Goal: Task Accomplishment & Management: Use online tool/utility

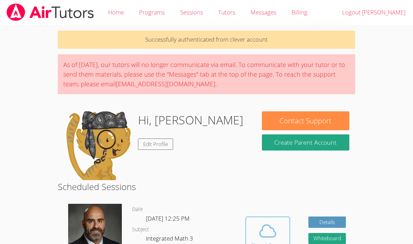
click at [254, 235] on span at bounding box center [267, 230] width 35 height 19
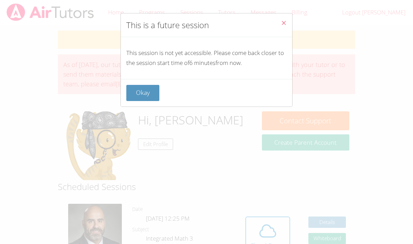
click at [283, 25] on icon "Close" at bounding box center [284, 23] width 6 height 6
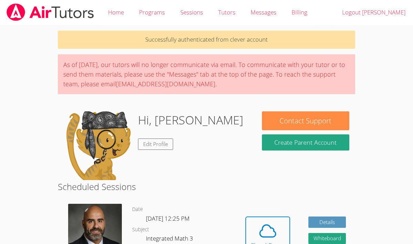
scroll to position [11, 0]
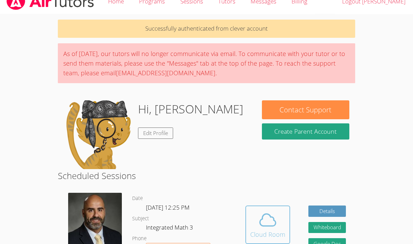
click at [264, 215] on icon at bounding box center [267, 219] width 19 height 19
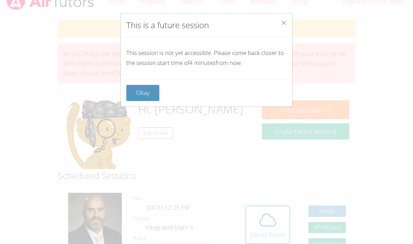
click at [284, 24] on icon "Close" at bounding box center [284, 23] width 6 height 6
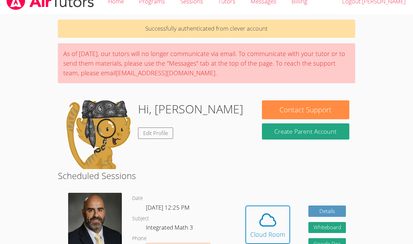
click at [289, 214] on div "Hidden Cloud Room Details Whiteboard Hidden Google Doc" at bounding box center [295, 230] width 119 height 85
click at [273, 214] on icon at bounding box center [267, 219] width 19 height 19
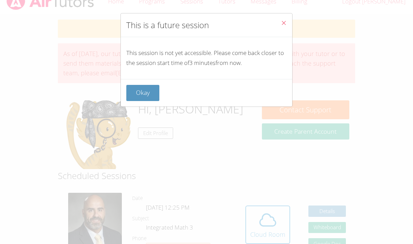
click at [289, 21] on button "Close" at bounding box center [283, 23] width 17 height 21
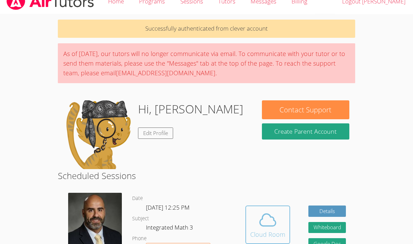
click at [277, 229] on span at bounding box center [267, 219] width 35 height 19
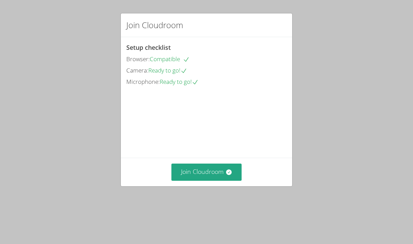
click at [202, 185] on div "Join Cloudroom" at bounding box center [206, 172] width 171 height 28
click at [200, 181] on button "Join Cloudroom" at bounding box center [206, 172] width 71 height 17
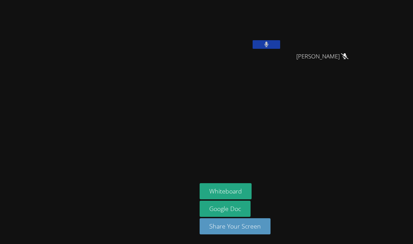
click at [280, 47] on button at bounding box center [266, 44] width 28 height 9
click at [302, 79] on aside "Emely Villalobos Lupe Morales Lupe Morales Whiteboard Google Doc Share Your Scr…" at bounding box center [283, 122] width 172 height 244
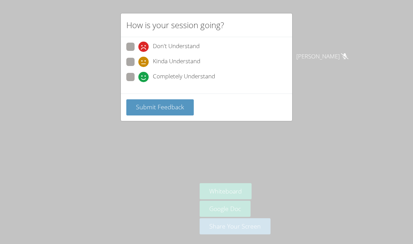
click at [138, 67] on span at bounding box center [138, 67] width 0 height 0
click at [138, 59] on input "Kinda Understand" at bounding box center [141, 61] width 6 height 6
radio input "true"
click at [159, 100] on button "Submit Feedback" at bounding box center [159, 107] width 67 height 16
